Goal: Transaction & Acquisition: Purchase product/service

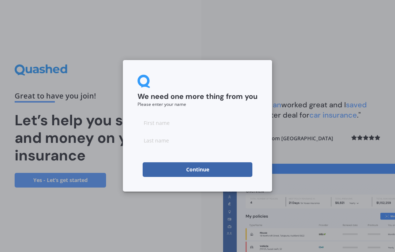
click at [154, 115] on input at bounding box center [198, 122] width 120 height 15
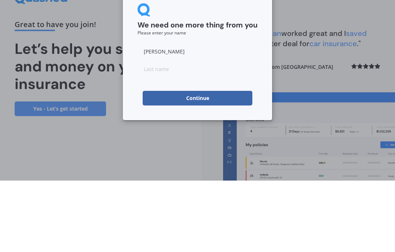
type input "Eric"
click at [154, 133] on input at bounding box center [198, 140] width 120 height 15
type input "Croker"
click at [175, 162] on button "Continue" at bounding box center [198, 169] width 110 height 15
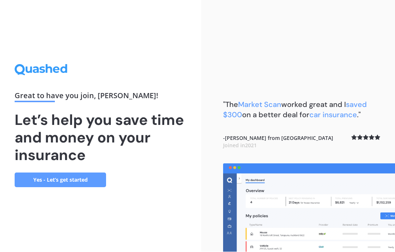
click at [55, 173] on link "Yes - Let’s get started" at bounding box center [60, 180] width 91 height 15
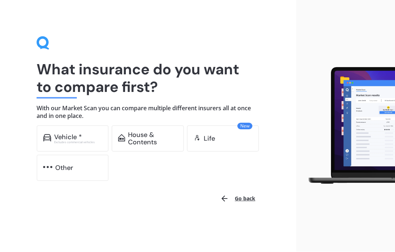
click at [50, 135] on img at bounding box center [47, 137] width 8 height 7
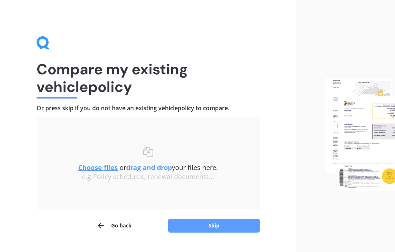
scroll to position [18, 0]
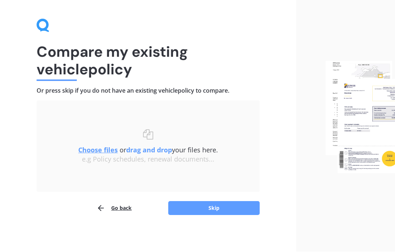
click at [186, 204] on button "Skip" at bounding box center [213, 208] width 91 height 14
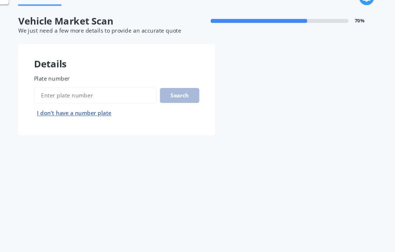
click at [59, 99] on input "Plate number" at bounding box center [116, 106] width 114 height 15
click at [138, 59] on div "Details" at bounding box center [135, 70] width 183 height 22
click at [59, 99] on input "Plate number" at bounding box center [116, 106] width 114 height 15
type input "LSP726"
click at [176, 100] on button "Search" at bounding box center [194, 107] width 37 height 14
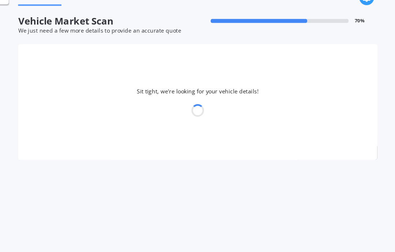
select select "MITSUBISHI"
select select "ASX"
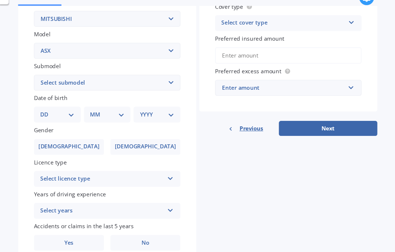
scroll to position [146, 0]
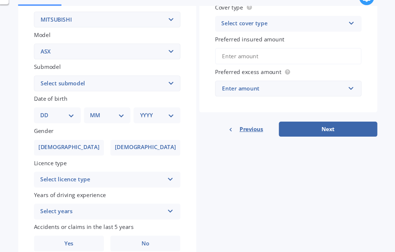
click at [64, 121] on select "DD 01 02 03 04 05 06 07 08 09 10 11 12 13 14 15 16 17 18 19 20 21 22 23 24 25 2…" at bounding box center [80, 125] width 32 height 8
select select "22"
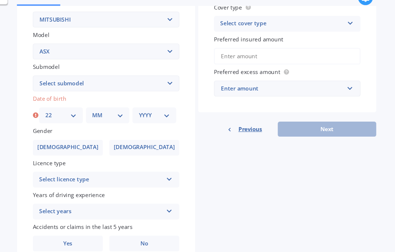
click at [114, 121] on select "MM 01 02 03 04 05 06 07 08 09 10 11 12" at bounding box center [128, 125] width 29 height 8
select select "09"
click at [161, 117] on div "YYYY 2025 2024 2023 2022 2021 2020 2019 2018 2017 2016 2015 2014 2013 2012 2011…" at bounding box center [171, 124] width 41 height 15
click at [157, 121] on select "YYYY 2025 2024 2023 2022 2021 2020 2019 2018 2017 2016 2015 2014 2013 2012 2011…" at bounding box center [171, 125] width 29 height 8
select select "1946"
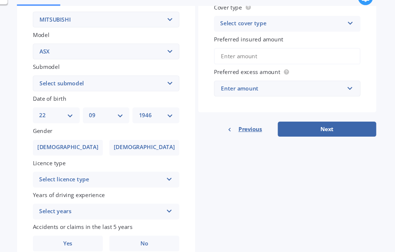
click at [59, 147] on label "Male" at bounding box center [91, 154] width 65 height 15
click at [0, 0] on input "Male" at bounding box center [0, 0] width 0 height 0
click at [117, 177] on div "Select licence type NZ Full NZ Restricted NZ Learners Australia United Kingdom …" at bounding box center [127, 184] width 136 height 15
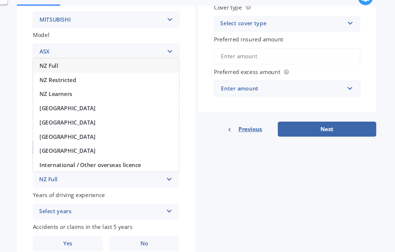
click at [65, 75] on span "NZ Full" at bounding box center [73, 78] width 17 height 7
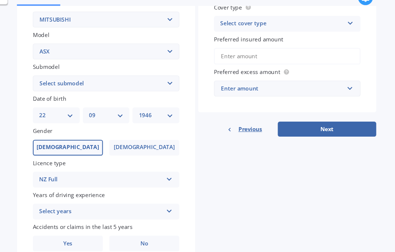
click at [83, 210] on div "Select years" at bounding box center [121, 214] width 115 height 9
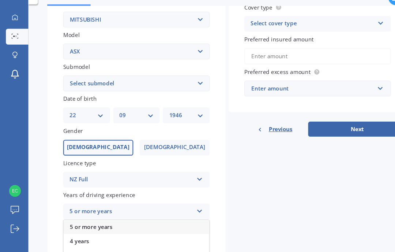
click at [76, 210] on div "5 or more years" at bounding box center [121, 214] width 115 height 9
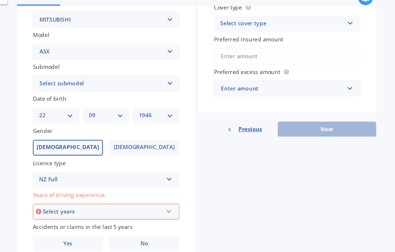
click at [68, 210] on div "Select years" at bounding box center [123, 214] width 111 height 8
click at [65, 224] on span "5 or more years" at bounding box center [85, 227] width 40 height 7
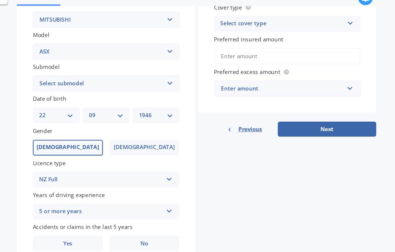
scroll to position [27, 0]
click at [136, 236] on label "No" at bounding box center [162, 243] width 65 height 15
click at [0, 0] on input "No" at bounding box center [0, 0] width 0 height 0
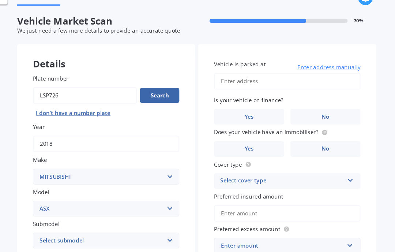
scroll to position [0, 0]
click at [227, 74] on span "Vehicle is parked at" at bounding box center [251, 77] width 48 height 7
click at [227, 86] on input "Vehicle is parked at" at bounding box center [295, 93] width 136 height 15
type input "84 Buckley Avenue, Hobsonville, Auckland 0616"
click at [301, 119] on label "No" at bounding box center [330, 126] width 65 height 15
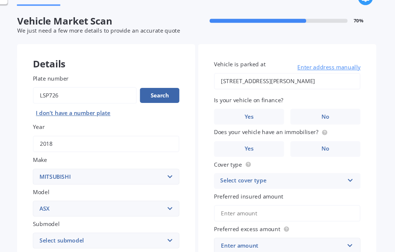
click at [0, 0] on input "No" at bounding box center [0, 0] width 0 height 0
click at [227, 149] on label "Yes" at bounding box center [259, 156] width 65 height 15
click at [0, 0] on input "Yes" at bounding box center [0, 0] width 0 height 0
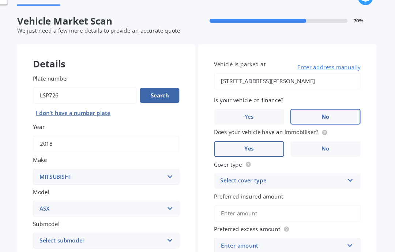
click at [233, 181] on div "Select cover type" at bounding box center [290, 185] width 115 height 9
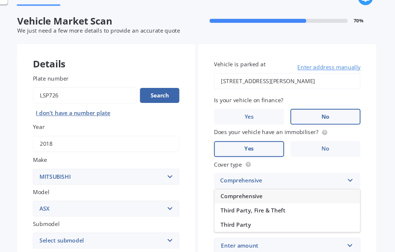
click at [227, 194] on div "Comprehensive" at bounding box center [294, 200] width 135 height 13
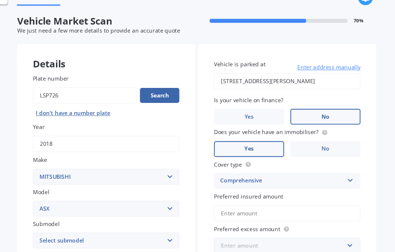
click at [250, 239] on input "text" at bounding box center [293, 246] width 130 height 14
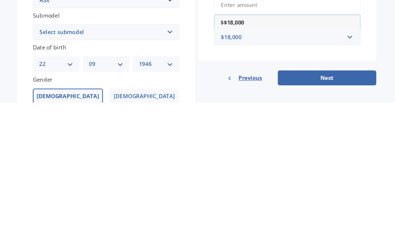
scroll to position [56, 0]
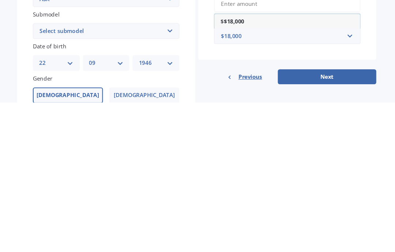
type input "$18,000"
click at [286, 221] on button "Next" at bounding box center [331, 228] width 91 height 14
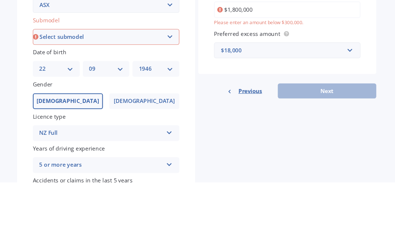
scroll to position [124, 0]
click at [288, 46] on div "Vehicle is parked at 84 Buckley Avenue, Hobsonville, Auckland 0616 Enter addres…" at bounding box center [294, 54] width 165 height 239
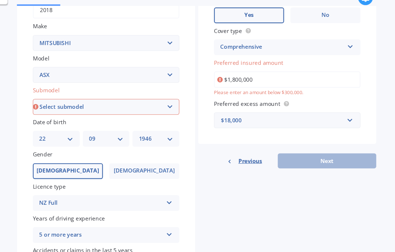
click at [250, 84] on input "$1,800,000" at bounding box center [295, 91] width 136 height 15
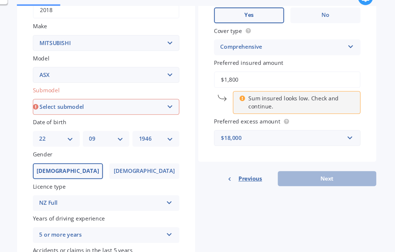
type input "$18,000"
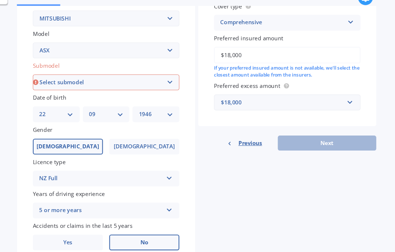
scroll to position [146, 0]
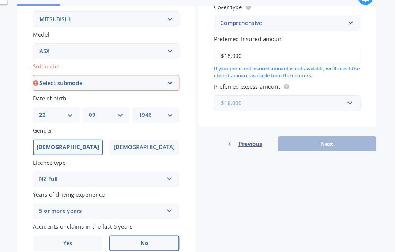
click at [228, 107] on input "text" at bounding box center [293, 114] width 130 height 14
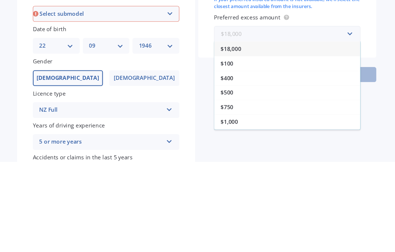
scroll to position [128, 0]
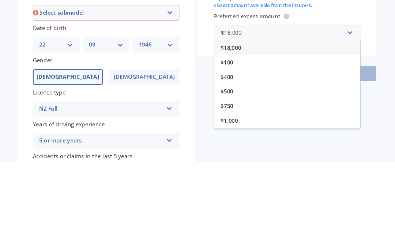
click at [227, 180] on div "$500" at bounding box center [294, 187] width 135 height 14
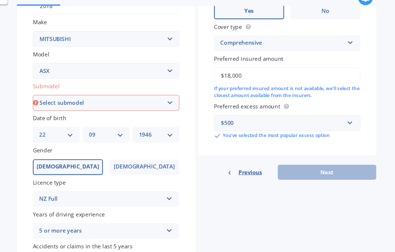
click at [277, 171] on div "Previous Next" at bounding box center [294, 178] width 165 height 14
click at [280, 171] on div "Previous Next" at bounding box center [294, 178] width 165 height 14
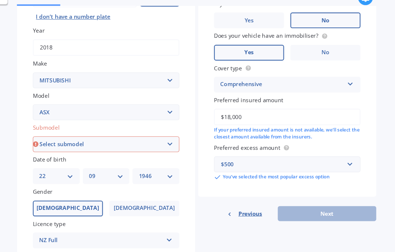
scroll to position [90, 0]
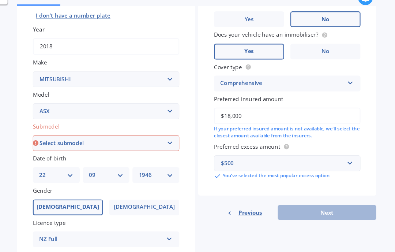
click at [59, 143] on select "Select submodel (All Other) BLK 2.0P/CVT Diesel LS Sport VRX petrol VRX turbo d…" at bounding box center [127, 150] width 136 height 15
select select "VRX PETROL"
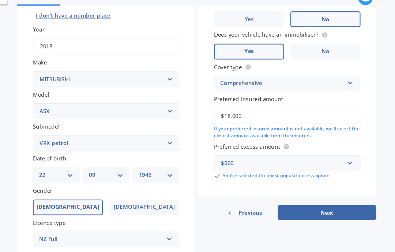
click at [286, 208] on button "Next" at bounding box center [331, 215] width 91 height 14
select select "22"
select select "09"
select select "1946"
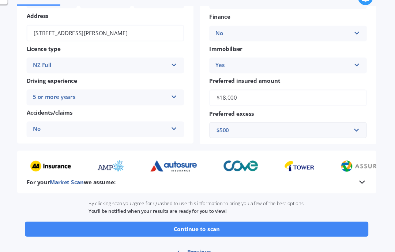
scroll to position [94, 0]
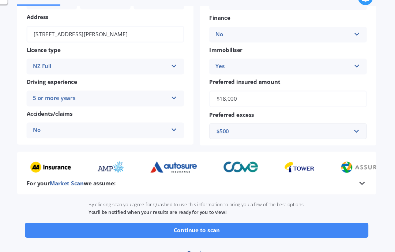
click at [141, 225] on button "Continue to scan" at bounding box center [210, 232] width 319 height 14
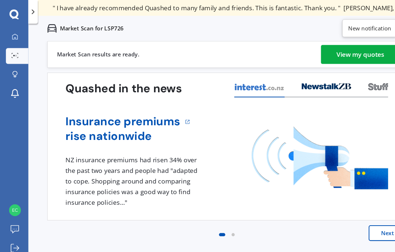
click at [315, 45] on div "View my quotes" at bounding box center [335, 51] width 44 height 18
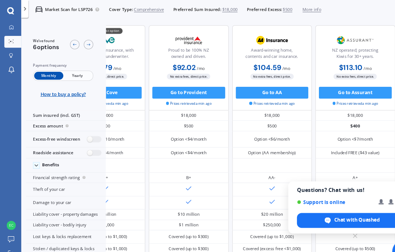
scroll to position [0, 51]
